Goal: Information Seeking & Learning: Learn about a topic

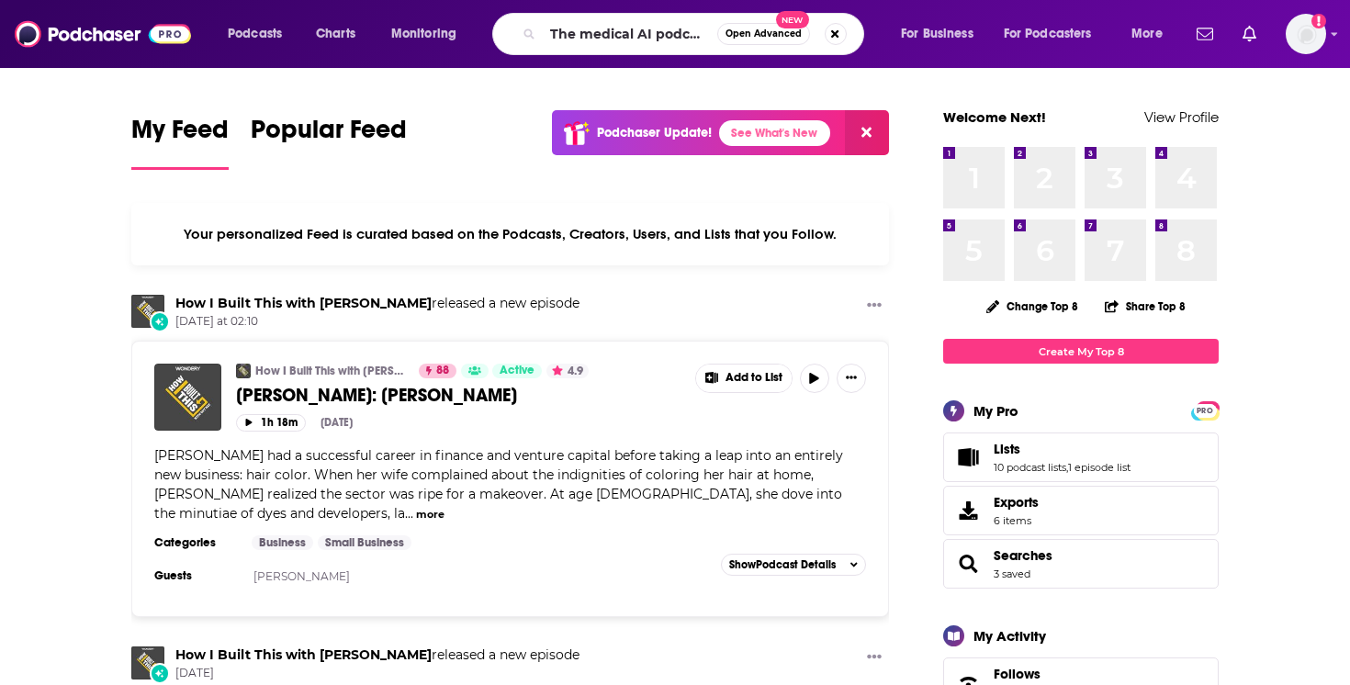
type input "The medical AI podcast"
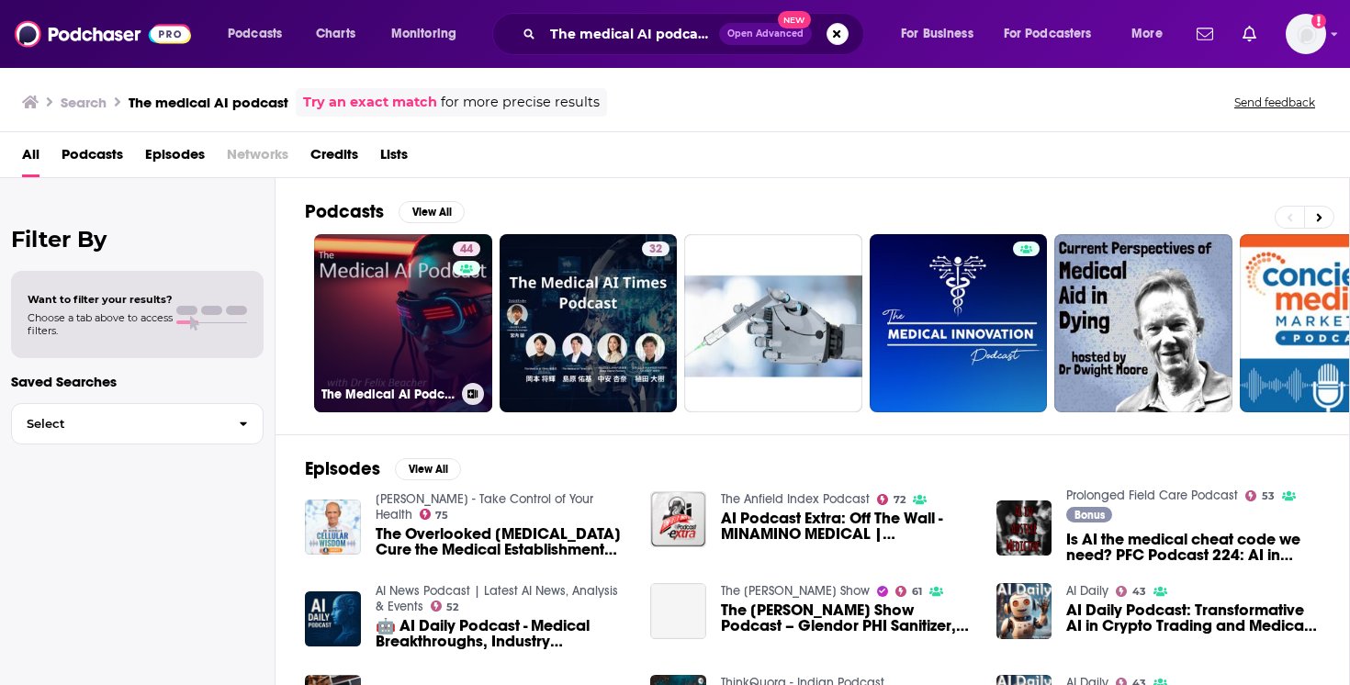
click at [413, 301] on link "44 The Medical AI Podcast" at bounding box center [403, 323] width 178 height 178
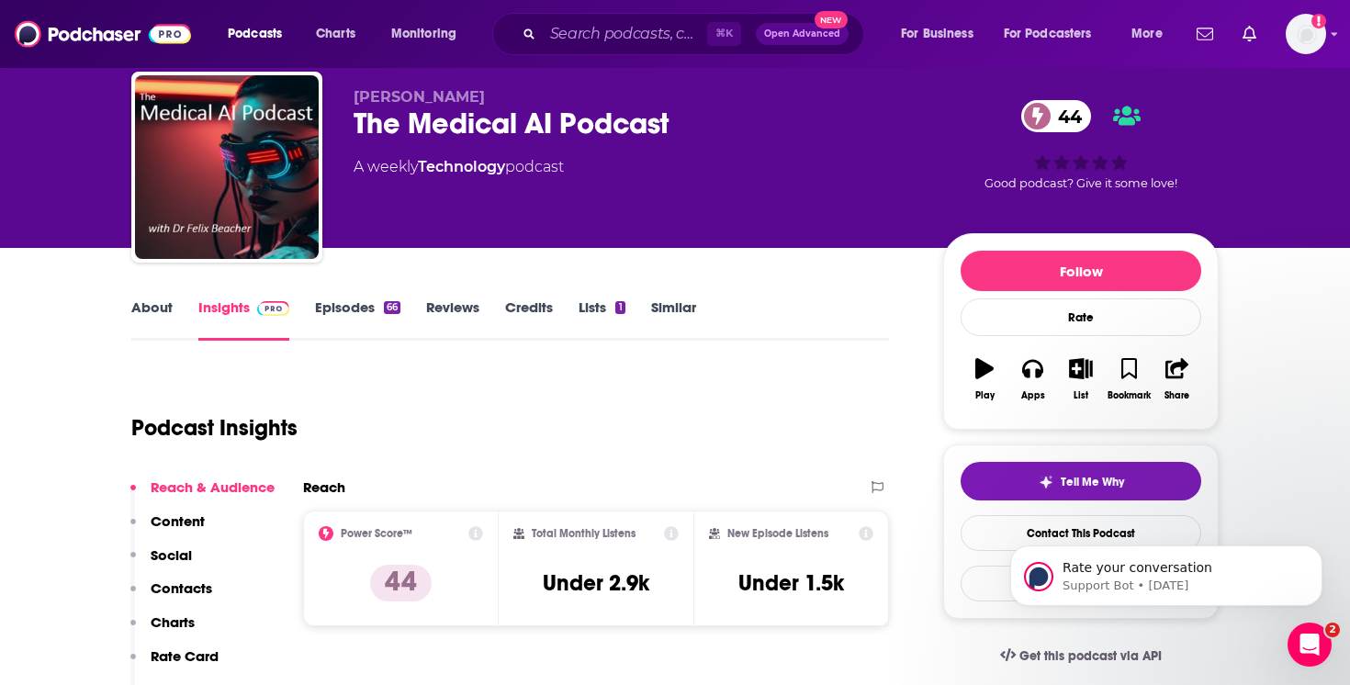
scroll to position [49, 0]
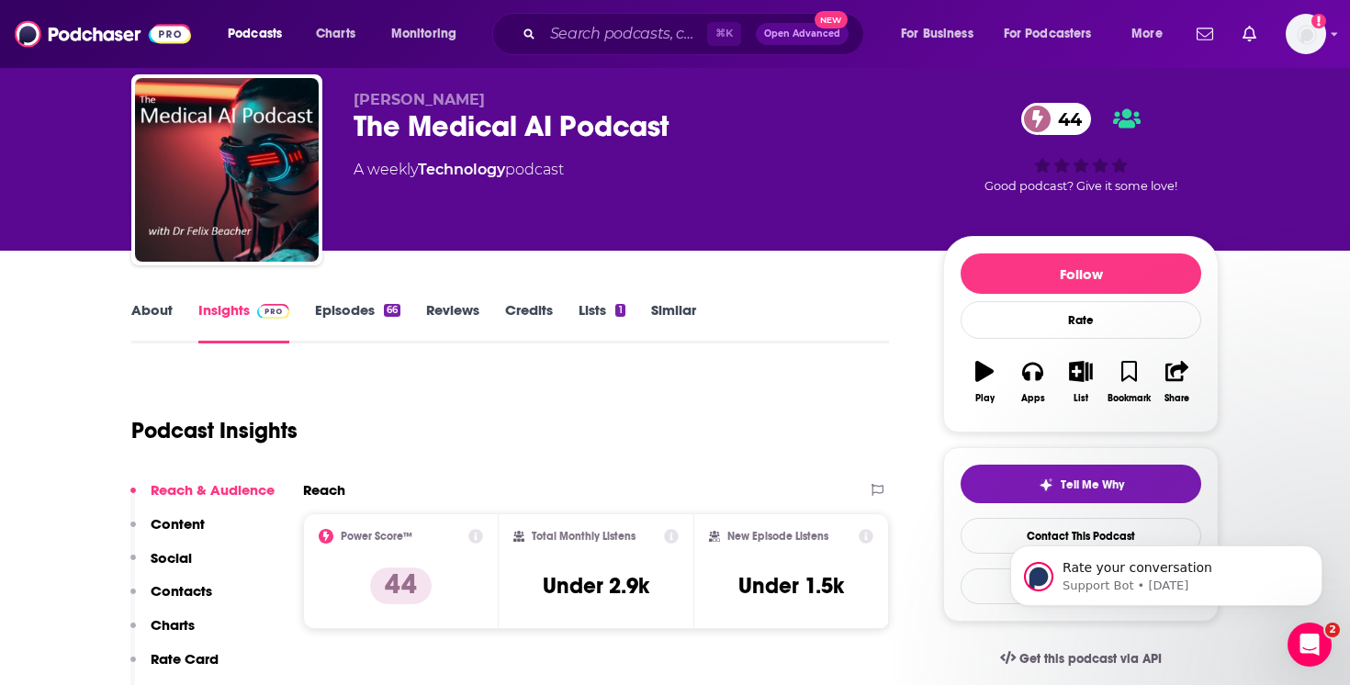
click at [153, 309] on link "About" at bounding box center [151, 322] width 41 height 42
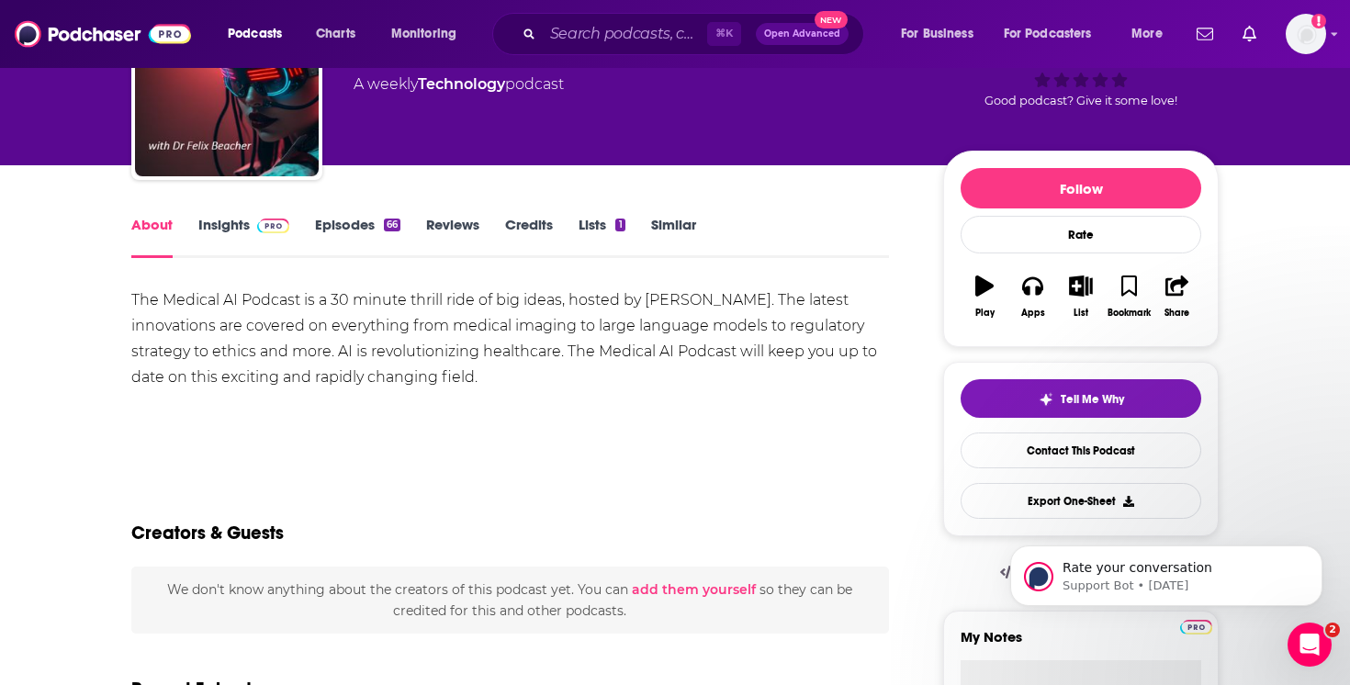
scroll to position [152, 0]
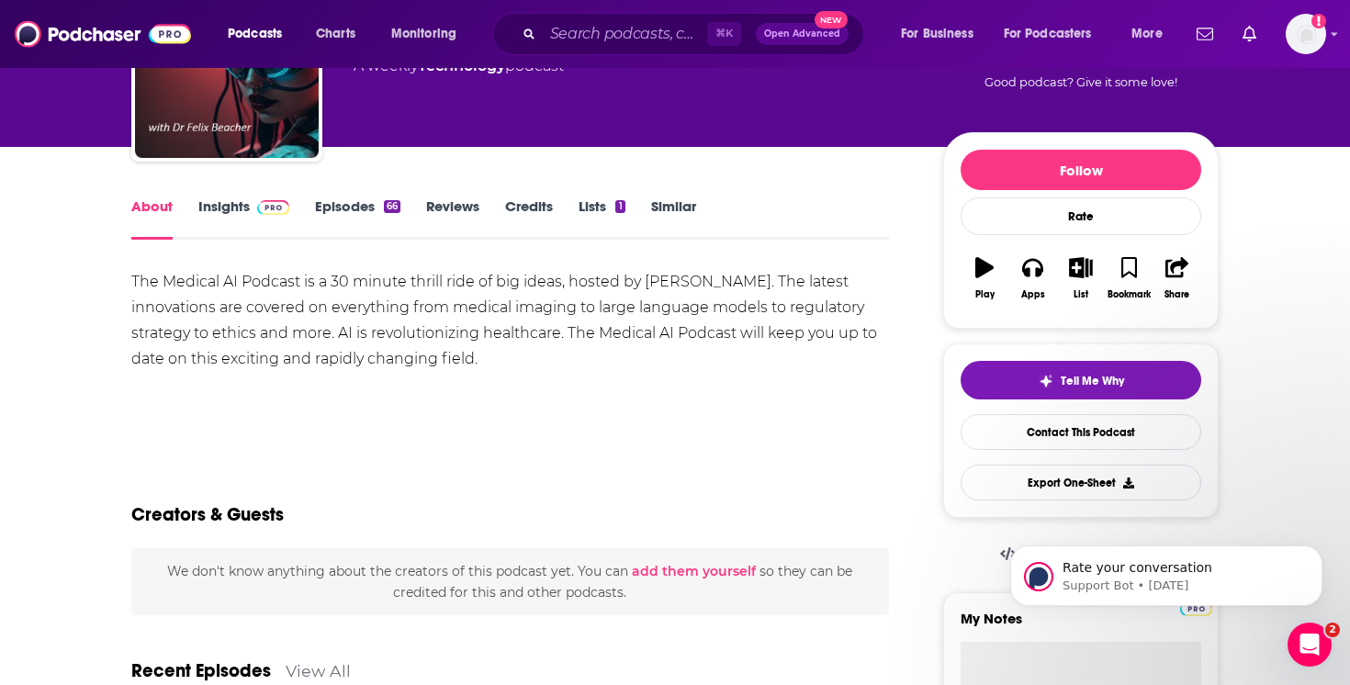
drag, startPoint x: 479, startPoint y: 361, endPoint x: 122, endPoint y: 289, distance: 364.3
copy div "The Medical AI Podcast is a 30 minute thrill ride of big ideas, hosted by [PERS…"
click at [619, 398] on div "The Medical AI Podcast is a 30 minute thrill ride of big ideas, hosted by [PERS…" at bounding box center [509, 353] width 757 height 168
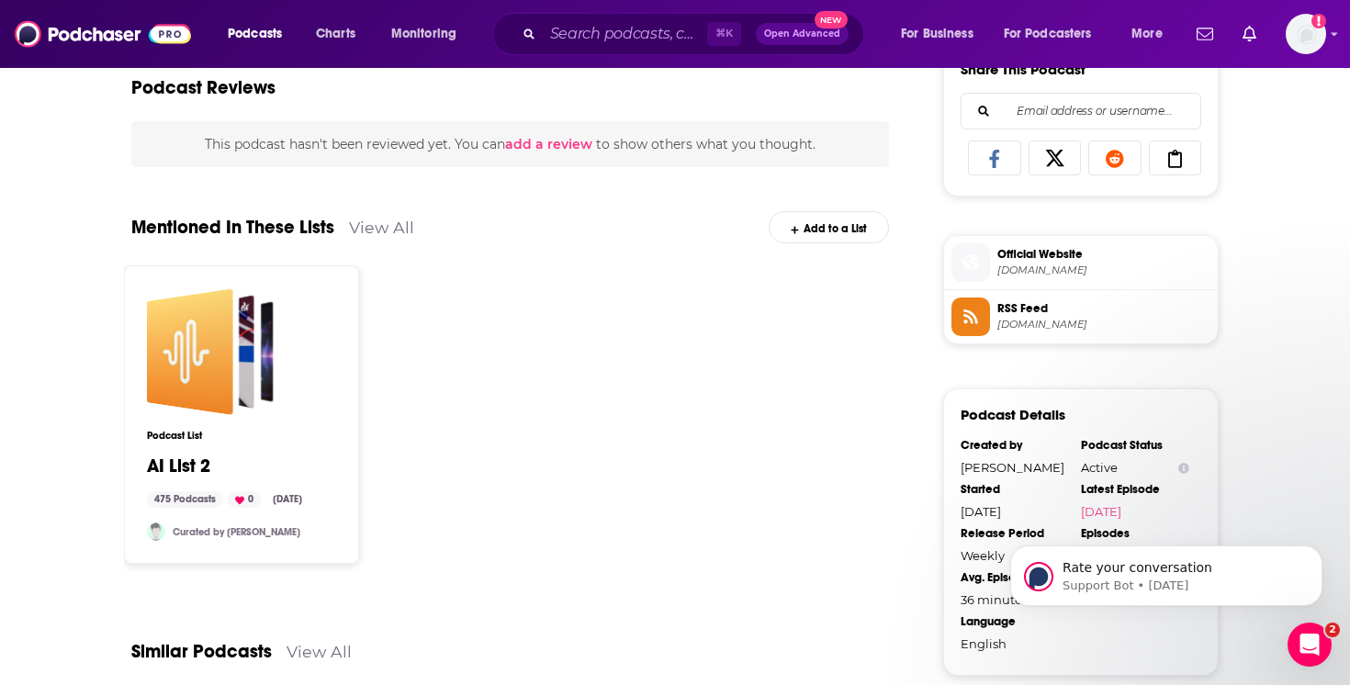
scroll to position [1306, 0]
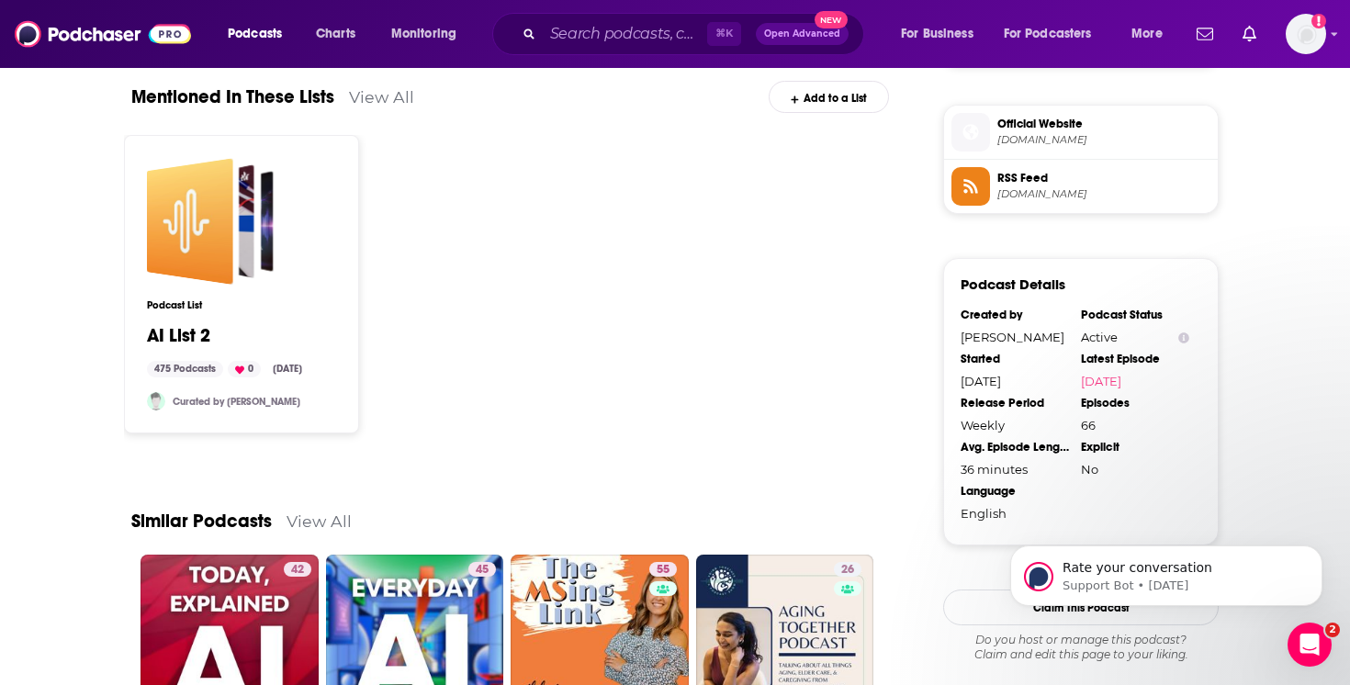
click at [323, 242] on div "Podcast List AI List 2 475 Podcasts 0 [DATE] Curated by [PERSON_NAME]" at bounding box center [241, 284] width 189 height 252
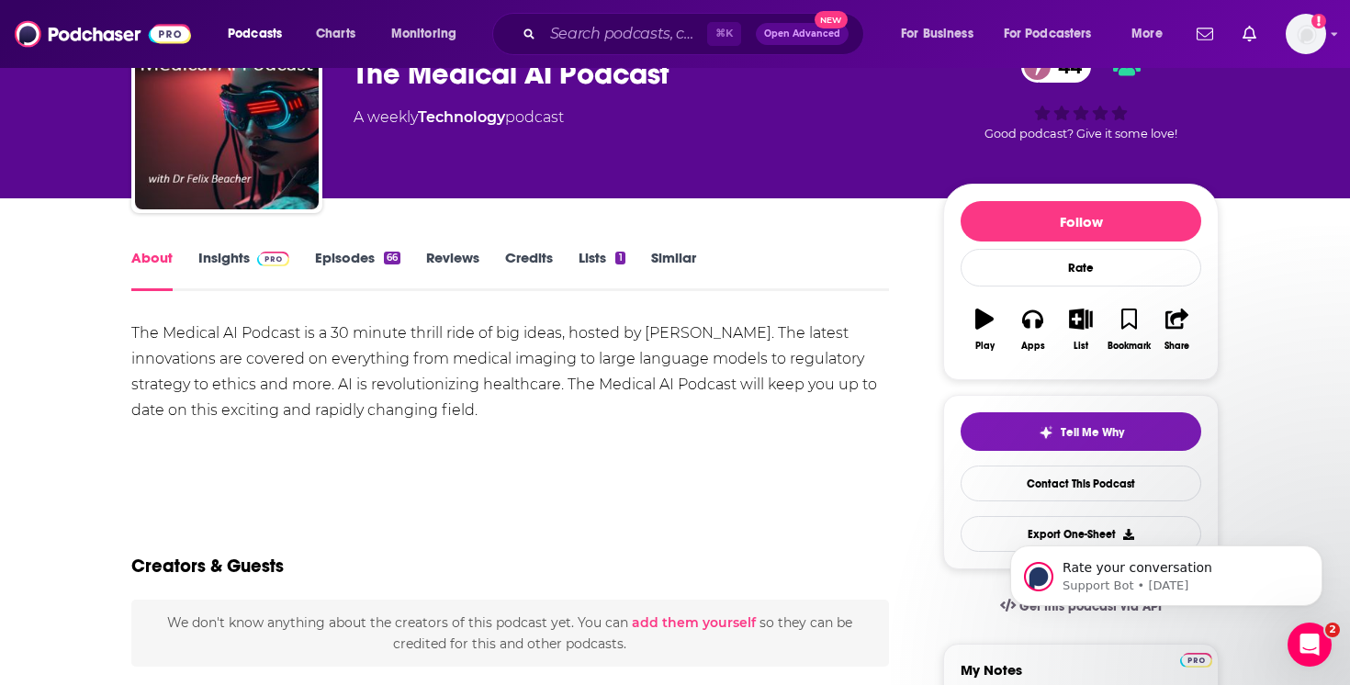
scroll to position [62, 0]
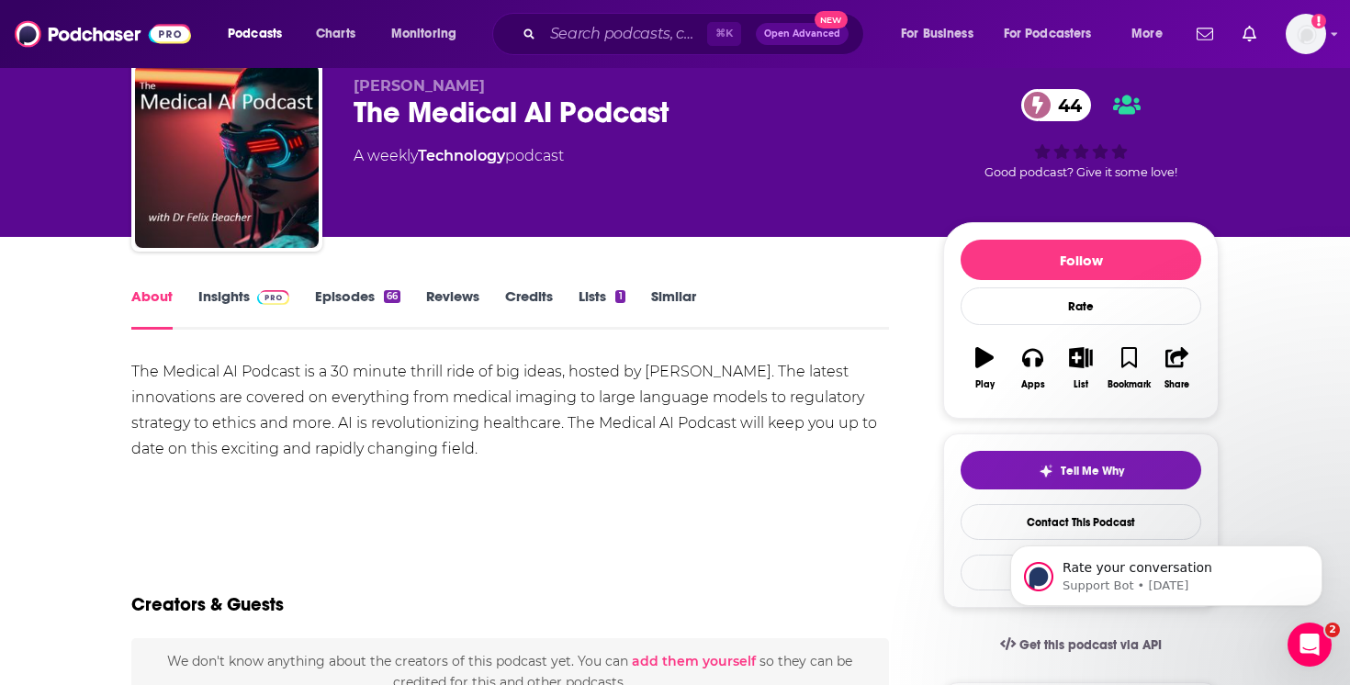
click at [353, 293] on link "Episodes 66" at bounding box center [357, 308] width 85 height 42
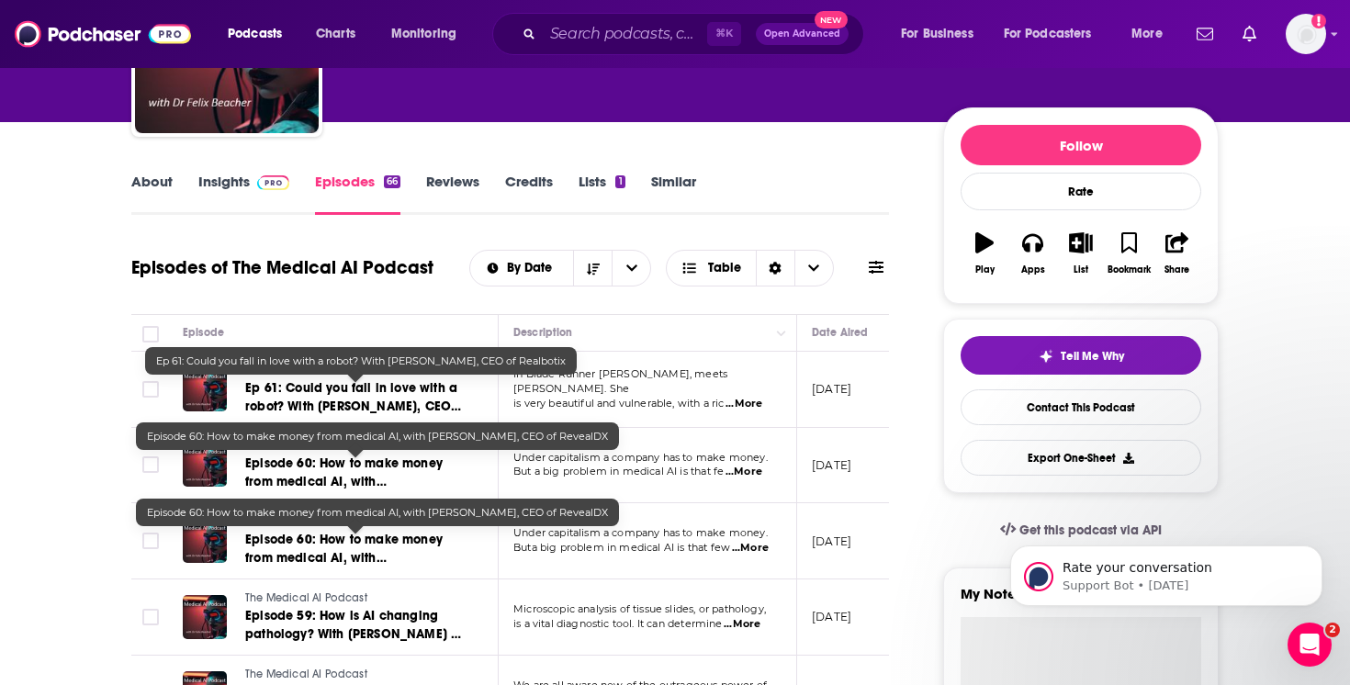
scroll to position [84, 0]
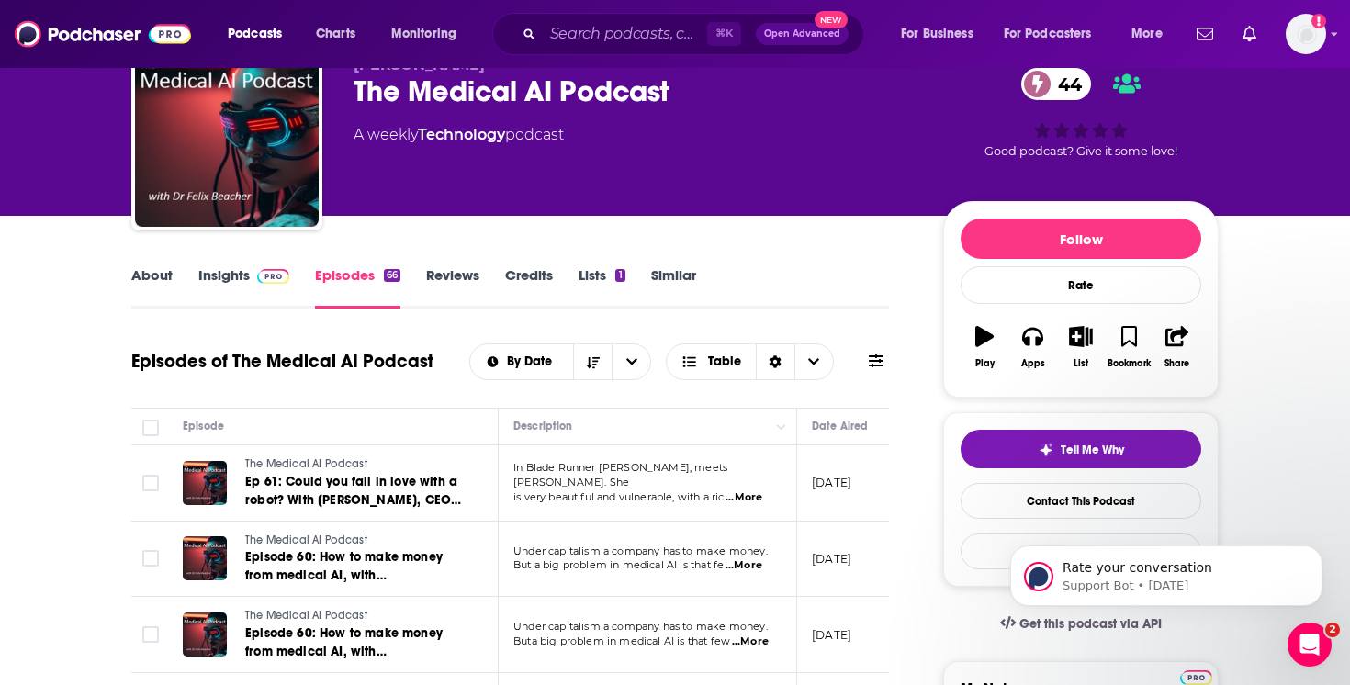
click at [226, 265] on div "About Insights Episodes 66 Reviews Credits Lists 1 Similar" at bounding box center [509, 286] width 757 height 45
click at [227, 272] on link "Insights" at bounding box center [243, 287] width 91 height 42
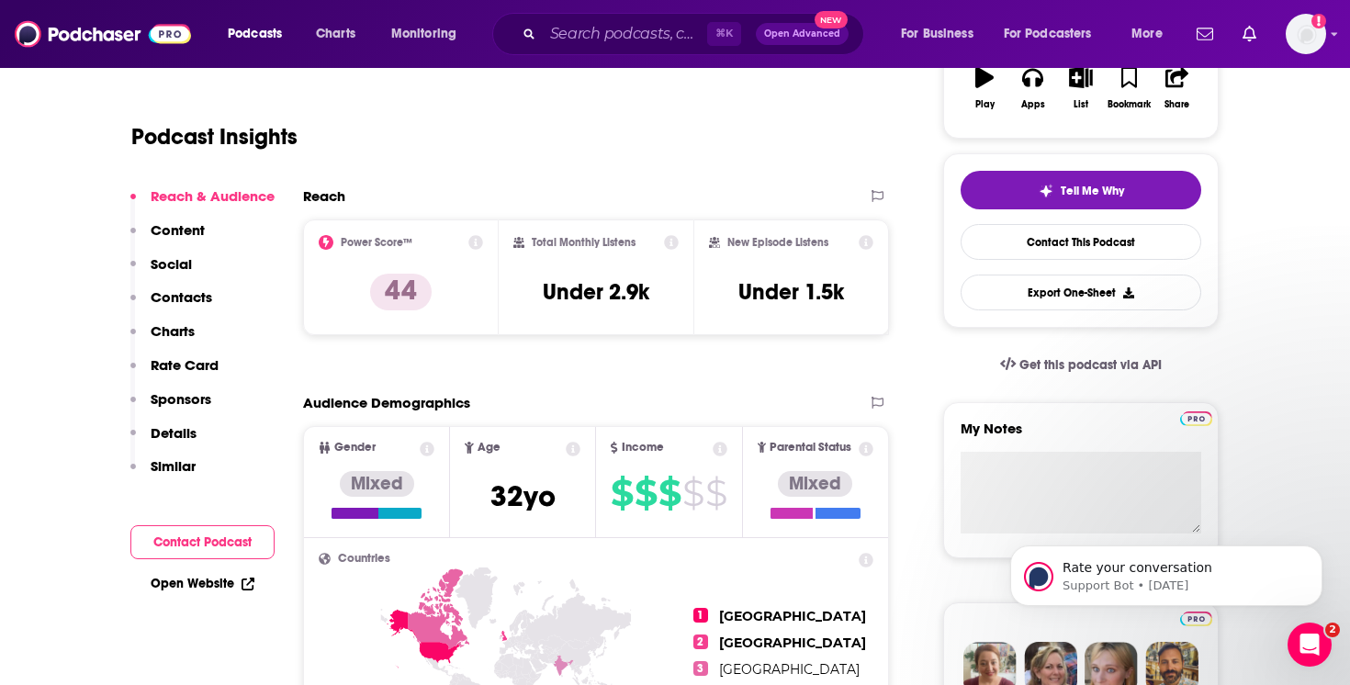
scroll to position [372, 0]
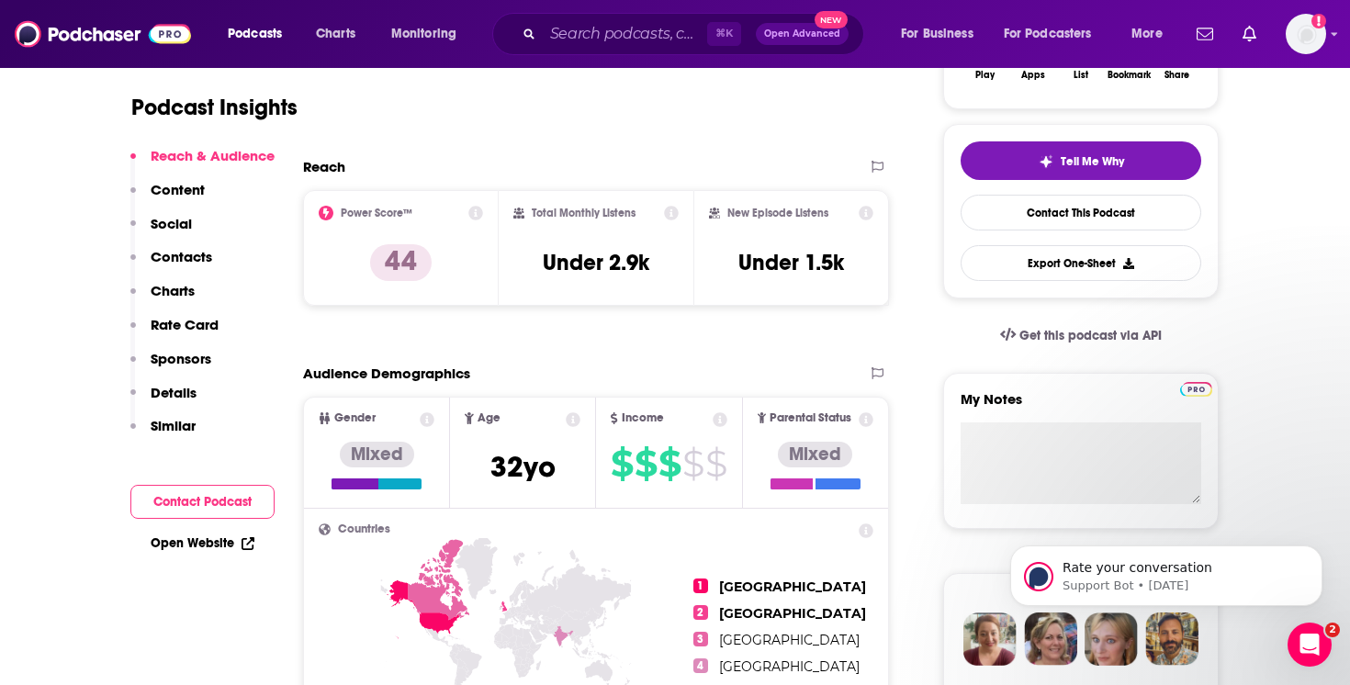
click at [660, 211] on div "Total Monthly Listens" at bounding box center [596, 213] width 166 height 15
click at [671, 212] on icon at bounding box center [671, 213] width 15 height 15
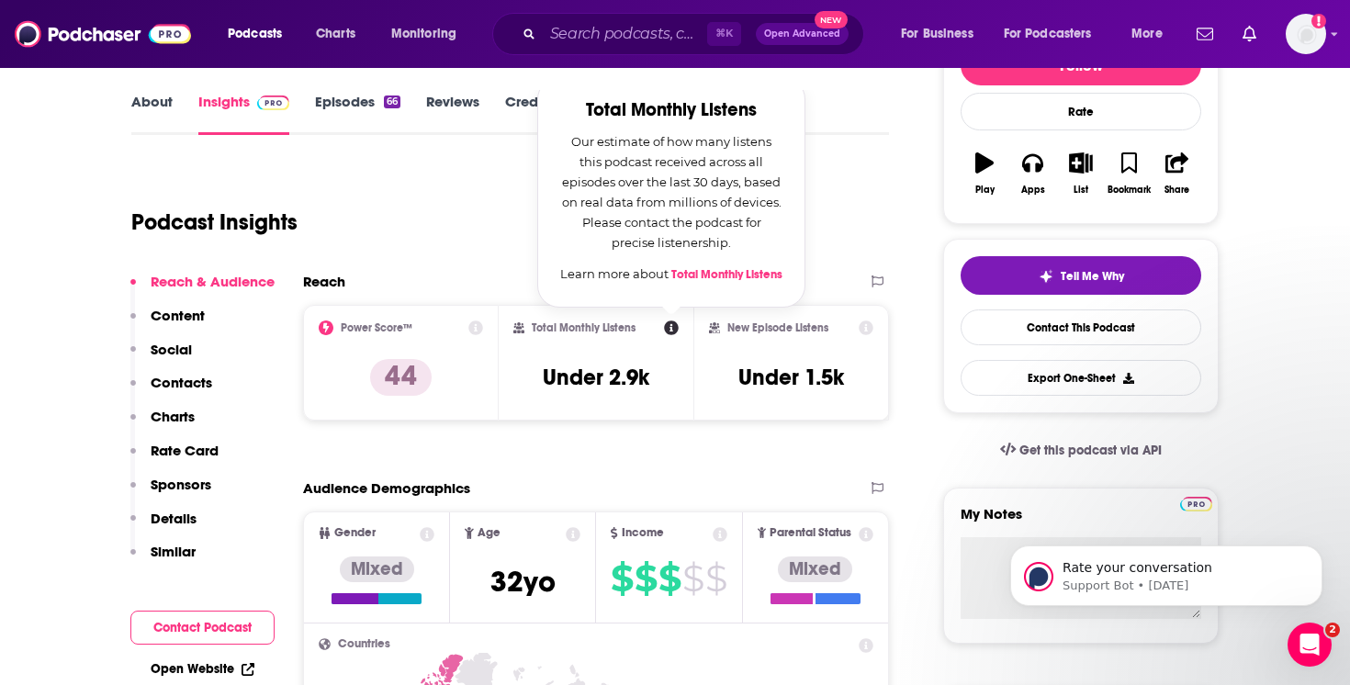
scroll to position [259, 0]
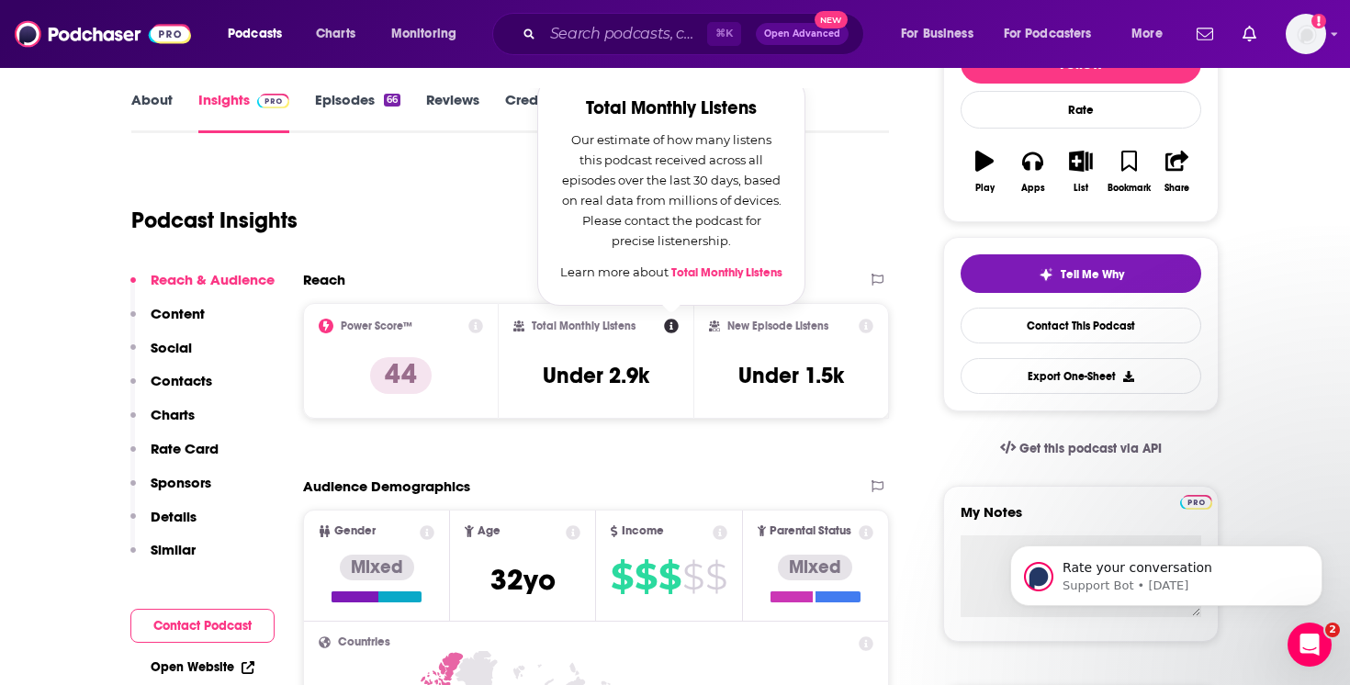
click at [499, 241] on div "Podcast Insights" at bounding box center [502, 210] width 743 height 94
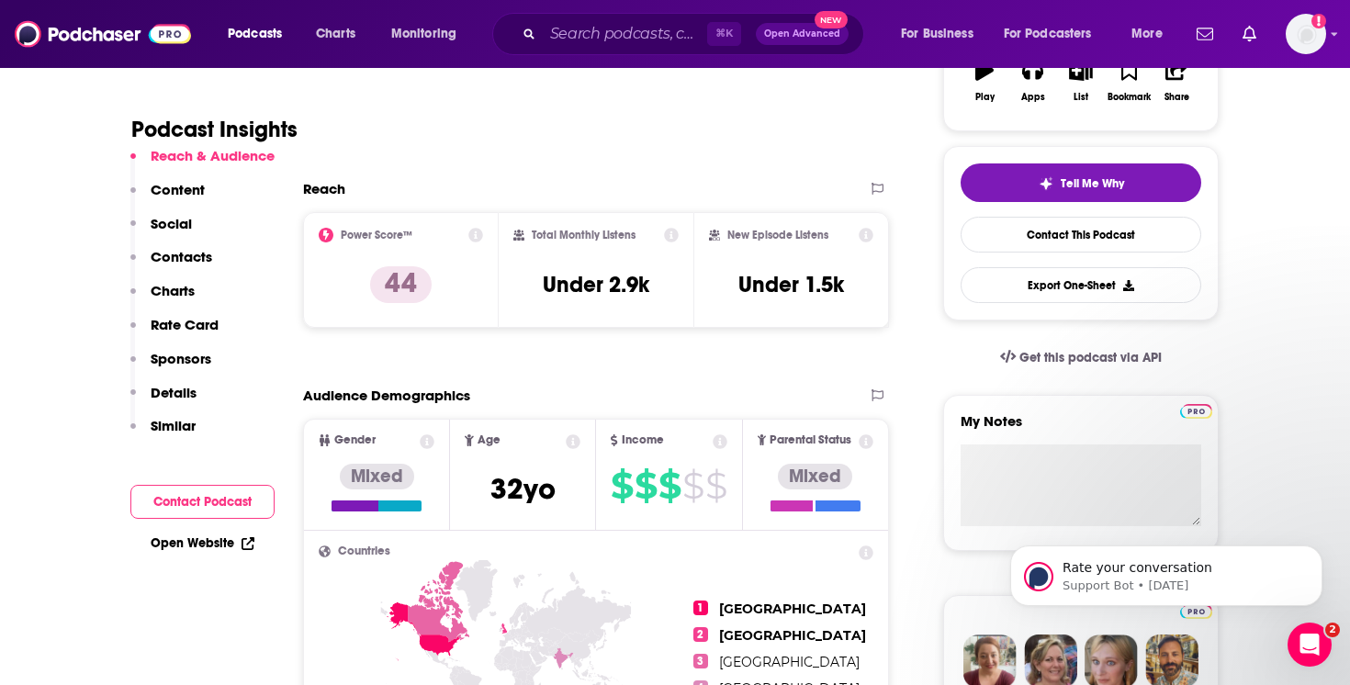
scroll to position [364, 0]
